Goal: Entertainment & Leisure: Consume media (video, audio)

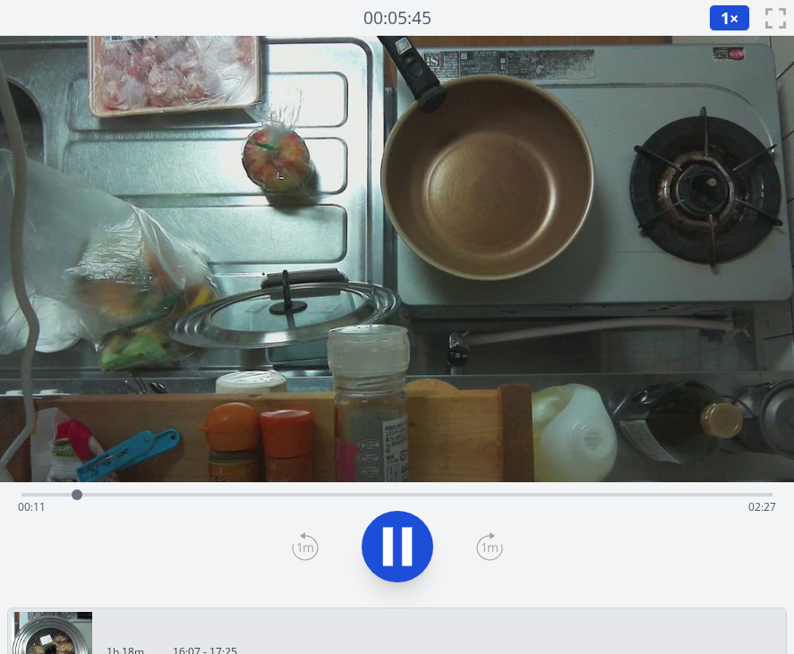
click at [191, 493] on div "Time elapsed: 00:11 Time remaining: 02:27" at bounding box center [397, 507] width 758 height 29
click at [394, 483] on div "Time elapsed: 00:36 Time remaining: 02:03" at bounding box center [397, 318] width 794 height 565
click at [441, 497] on div "Time elapsed: 00:37 Time remaining: 02:02" at bounding box center [397, 507] width 758 height 29
click at [518, 490] on div "Time elapsed: 01:29 Time remaining: 01:10" at bounding box center [396, 493] width 751 height 21
click at [580, 496] on div "Time elapsed: 01:47 Time remaining: 00:52" at bounding box center [397, 507] width 758 height 29
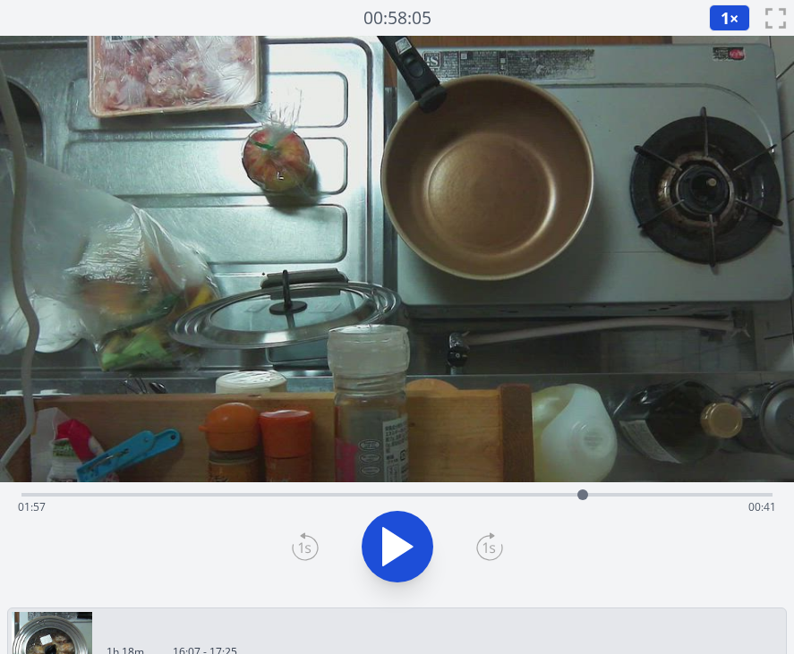
drag, startPoint x: 573, startPoint y: 497, endPoint x: 587, endPoint y: 482, distance: 20.9
click at [587, 482] on div at bounding box center [582, 495] width 27 height 27
drag, startPoint x: 624, startPoint y: 491, endPoint x: 738, endPoint y: 483, distance: 114.0
click at [738, 483] on div at bounding box center [737, 495] width 27 height 27
click at [754, 493] on div at bounding box center [751, 495] width 11 height 11
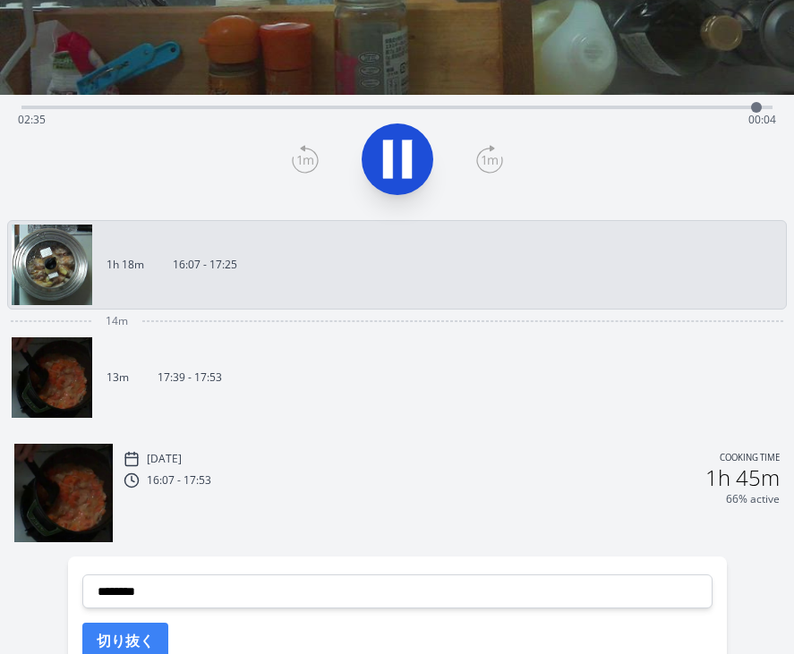
scroll to position [475, 0]
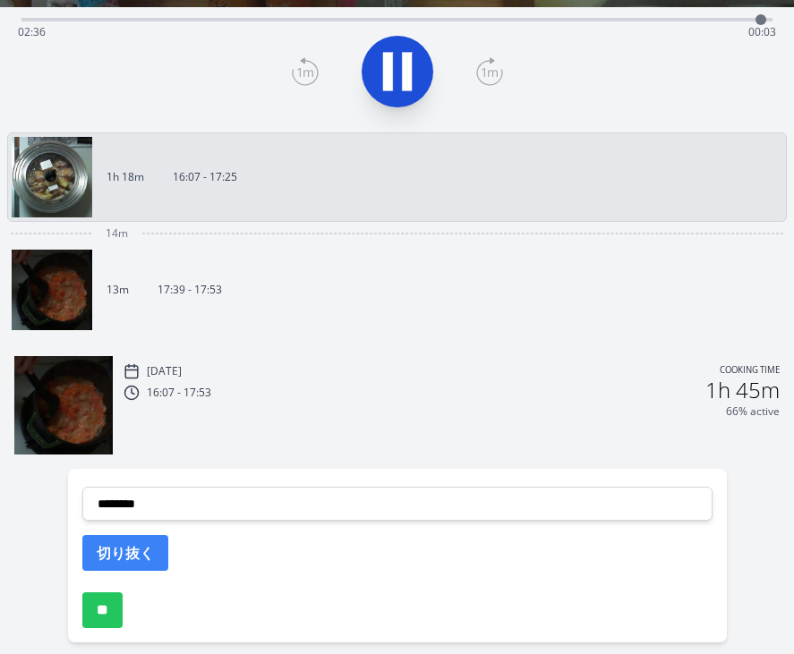
click at [81, 294] on img at bounding box center [52, 290] width 81 height 81
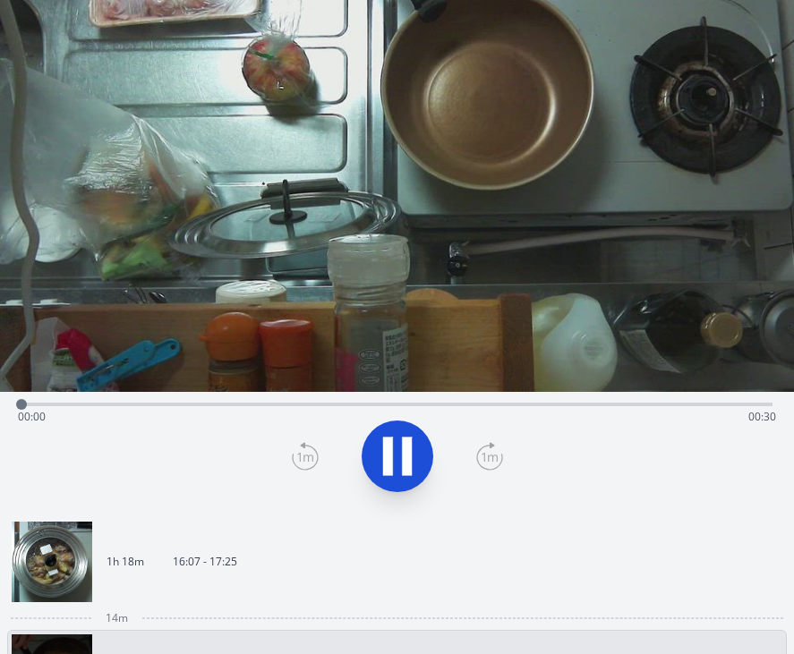
scroll to position [68, 0]
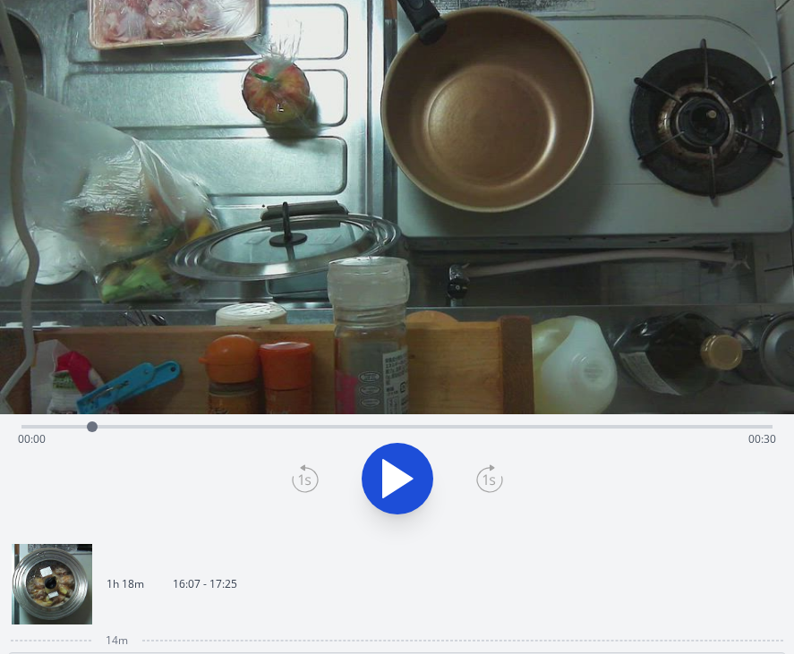
drag, startPoint x: 26, startPoint y: 428, endPoint x: 169, endPoint y: 432, distance: 143.3
click at [98, 432] on div at bounding box center [92, 427] width 11 height 11
drag, startPoint x: 172, startPoint y: 427, endPoint x: 249, endPoint y: 427, distance: 77.0
click at [250, 427] on div at bounding box center [246, 427] width 27 height 27
drag, startPoint x: 249, startPoint y: 427, endPoint x: 276, endPoint y: 416, distance: 28.9
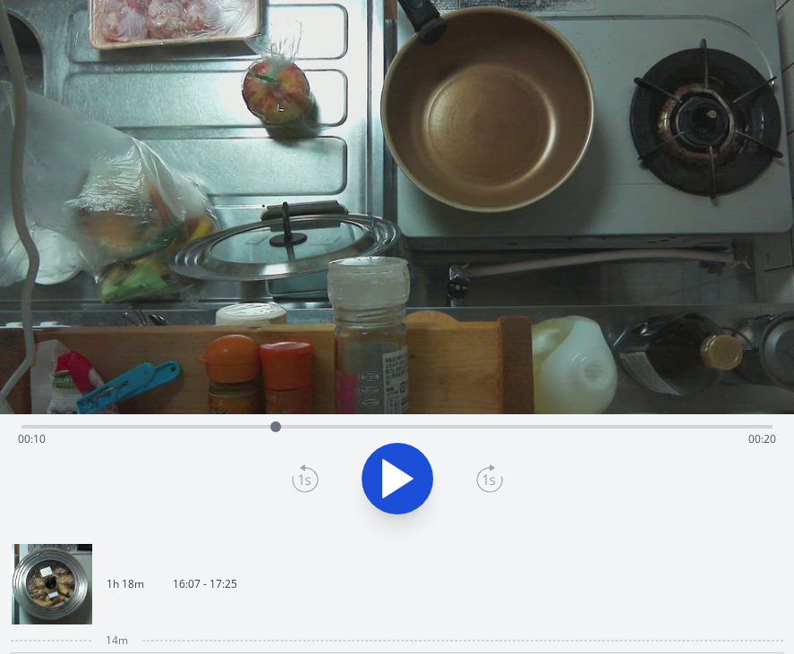
click at [276, 416] on div at bounding box center [275, 427] width 27 height 27
click at [225, 426] on div "Time elapsed: 00:10 Time remaining: 00:20" at bounding box center [397, 439] width 758 height 29
click at [520, 427] on div "Time elapsed: 00:10 Time remaining: 00:19" at bounding box center [397, 439] width 758 height 29
click at [653, 426] on div "Time elapsed: 00:20 Time remaining: 00:10" at bounding box center [397, 439] width 758 height 29
click at [728, 428] on div "Time elapsed: 00:25 Time remaining: 00:05" at bounding box center [397, 439] width 758 height 29
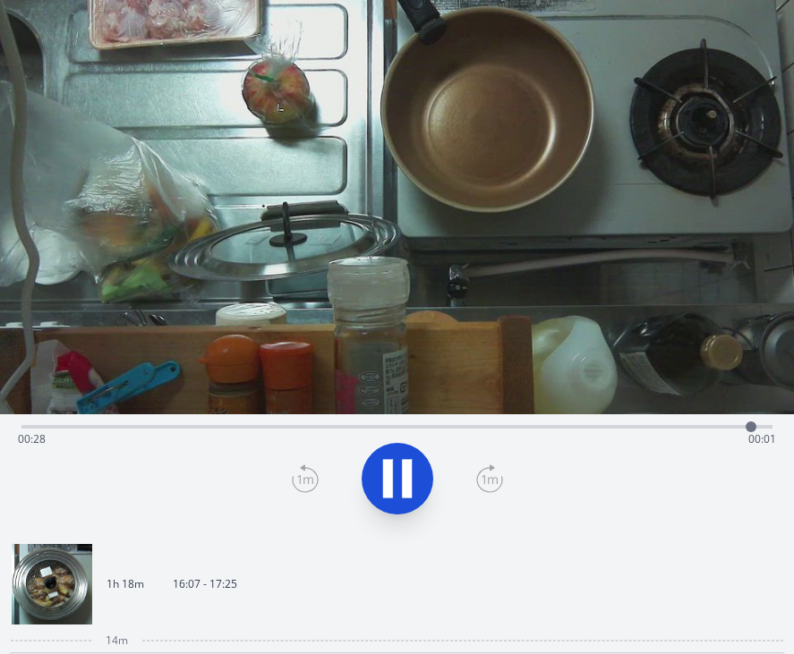
click at [405, 478] on icon at bounding box center [407, 479] width 10 height 38
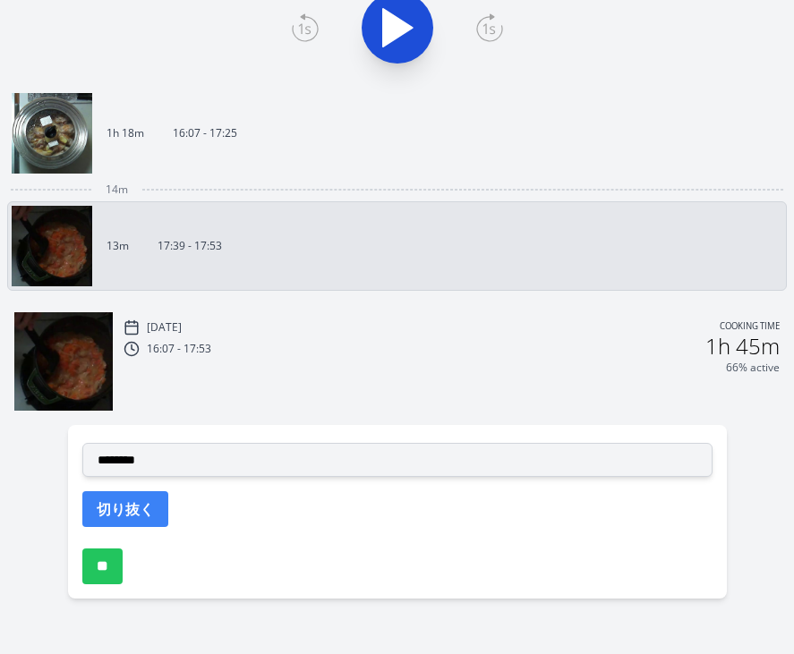
scroll to position [531, 0]
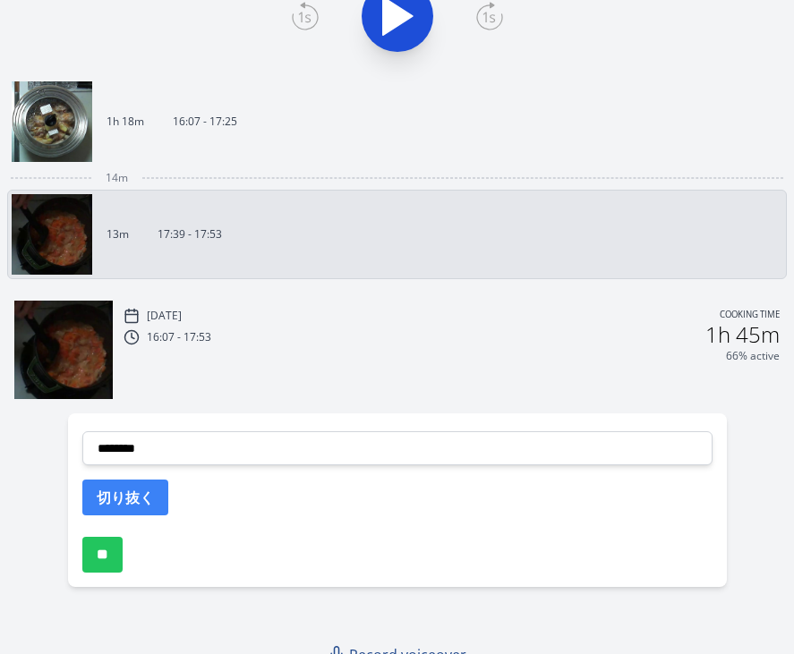
click at [74, 363] on img at bounding box center [63, 350] width 98 height 98
click at [84, 353] on img at bounding box center [63, 350] width 98 height 98
click at [67, 356] on img at bounding box center [63, 350] width 98 height 98
click at [247, 331] on div "16:07 - 17:53 1h 45m" at bounding box center [452, 334] width 656 height 21
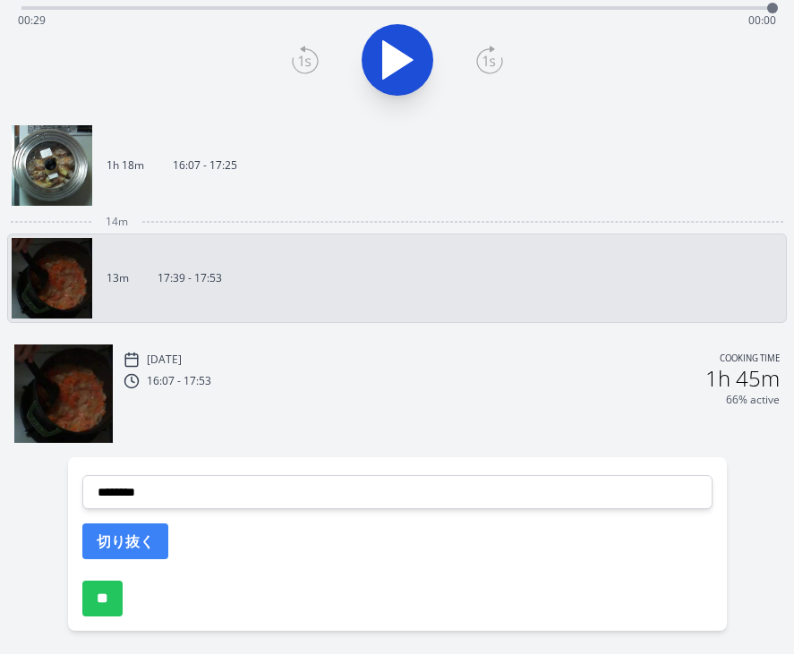
click at [80, 377] on img at bounding box center [63, 394] width 98 height 98
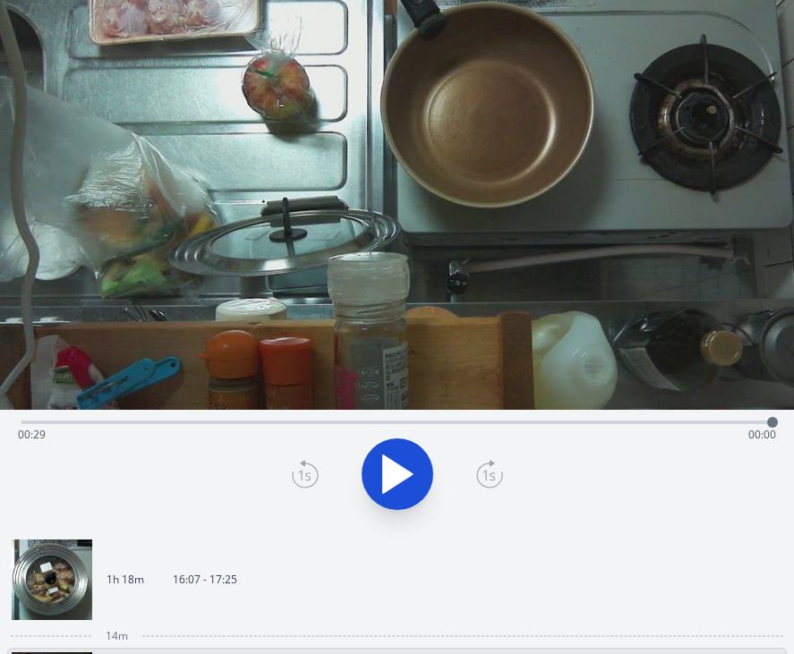
scroll to position [0, 0]
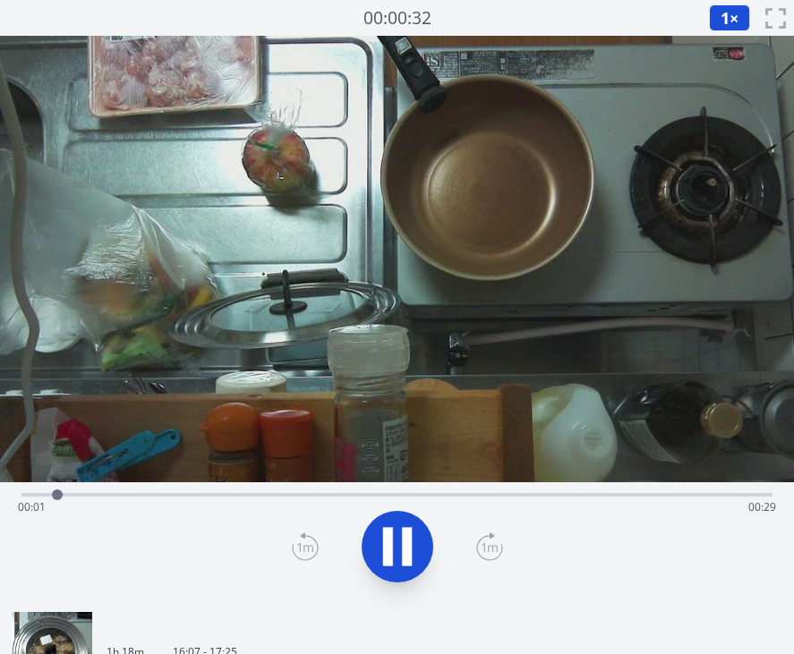
click at [400, 544] on icon at bounding box center [397, 547] width 50 height 50
drag, startPoint x: 59, startPoint y: 493, endPoint x: 480, endPoint y: 487, distance: 420.8
click at [480, 487] on div at bounding box center [479, 495] width 27 height 27
drag, startPoint x: 480, startPoint y: 491, endPoint x: 684, endPoint y: 512, distance: 205.1
click at [684, 497] on div "Time elapsed: 00:27 Time remaining: 00:03" at bounding box center [396, 495] width 751 height 4
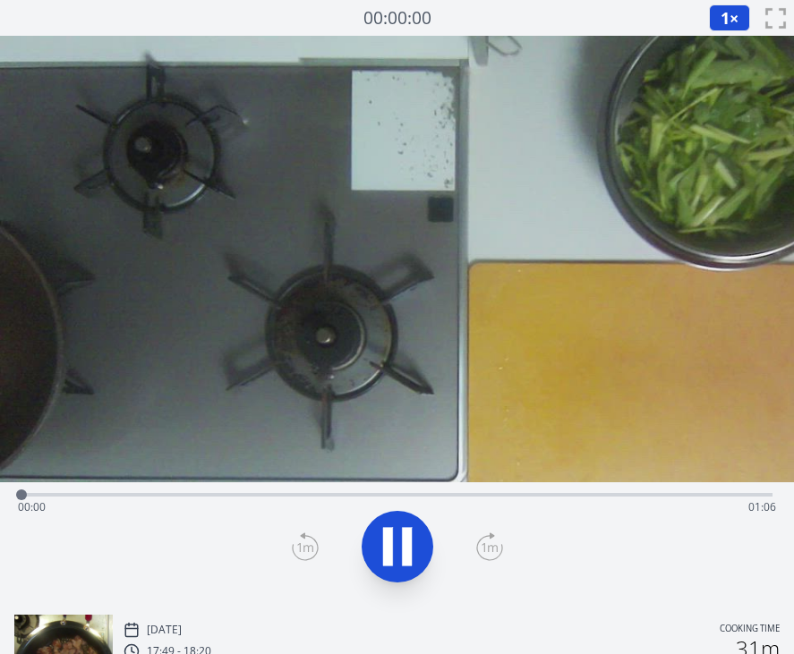
click at [419, 492] on div "Time elapsed: 00:00 Time remaining: 01:06" at bounding box center [396, 493] width 751 height 21
click at [283, 494] on div "Time elapsed: 00:35 Time remaining: 00:30" at bounding box center [397, 507] width 758 height 29
click at [268, 495] on div "Time elapsed: 00:23 Time remaining: 00:42" at bounding box center [397, 507] width 758 height 29
click at [248, 496] on div "Time elapsed: 00:23 Time remaining: 00:42" at bounding box center [397, 507] width 758 height 29
click at [391, 536] on icon at bounding box center [388, 547] width 10 height 38
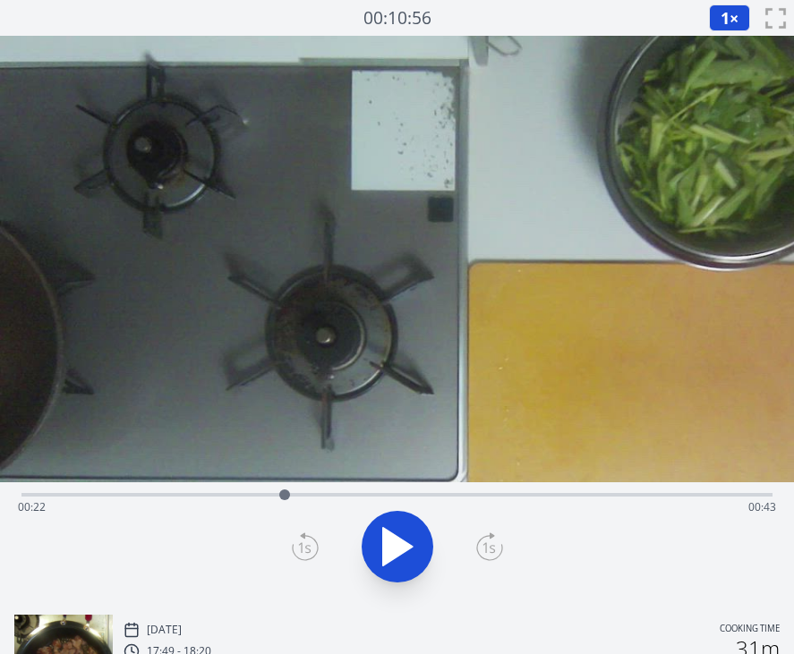
click at [383, 529] on icon at bounding box center [398, 547] width 30 height 38
click at [383, 529] on icon at bounding box center [388, 547] width 10 height 38
click at [383, 529] on icon at bounding box center [398, 547] width 30 height 38
click at [383, 529] on icon at bounding box center [388, 547] width 10 height 38
